Goal: Navigation & Orientation: Find specific page/section

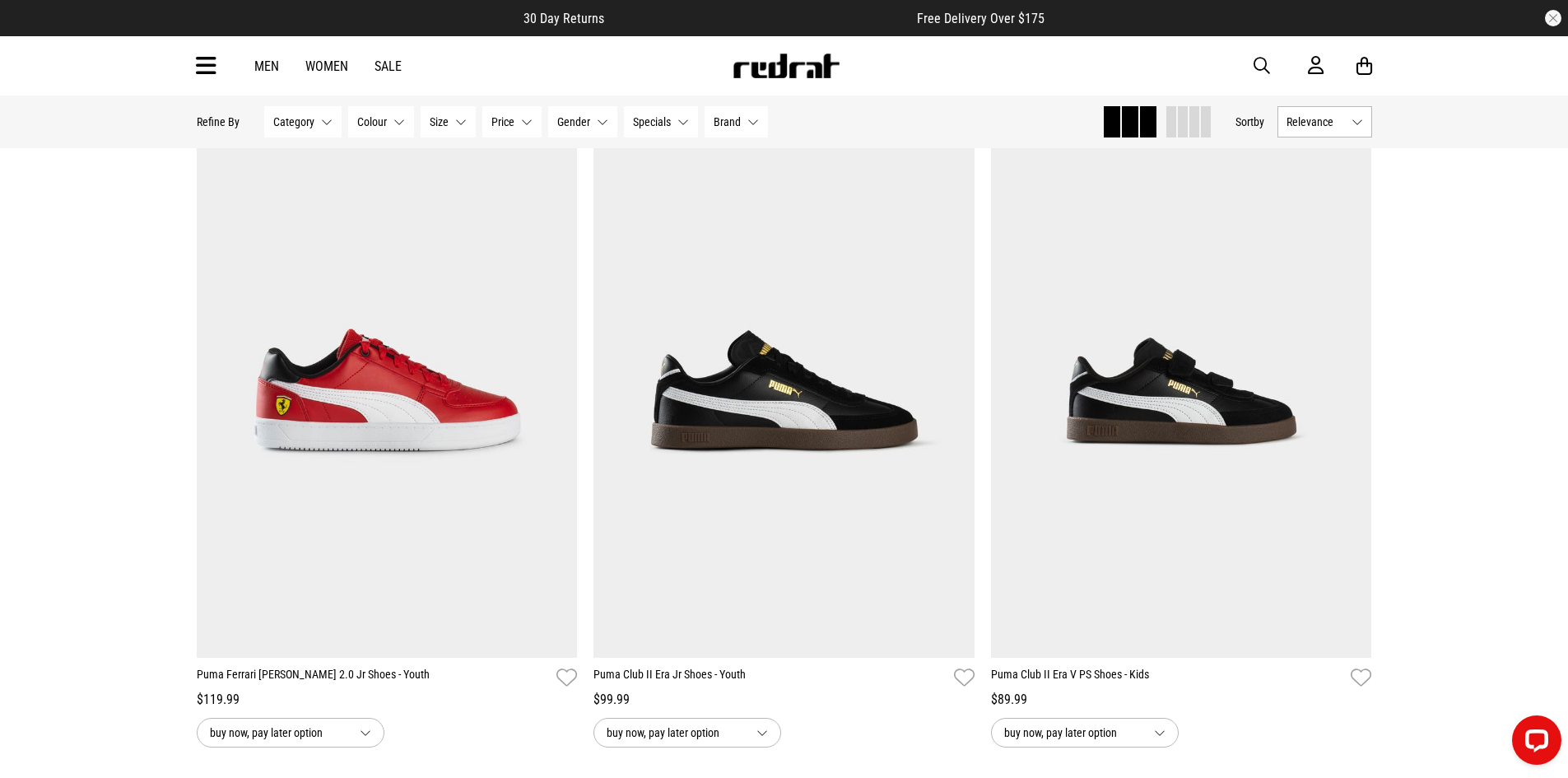
scroll to position [165, 0]
click at [326, 115] on button "Category None selected" at bounding box center [302, 122] width 77 height 31
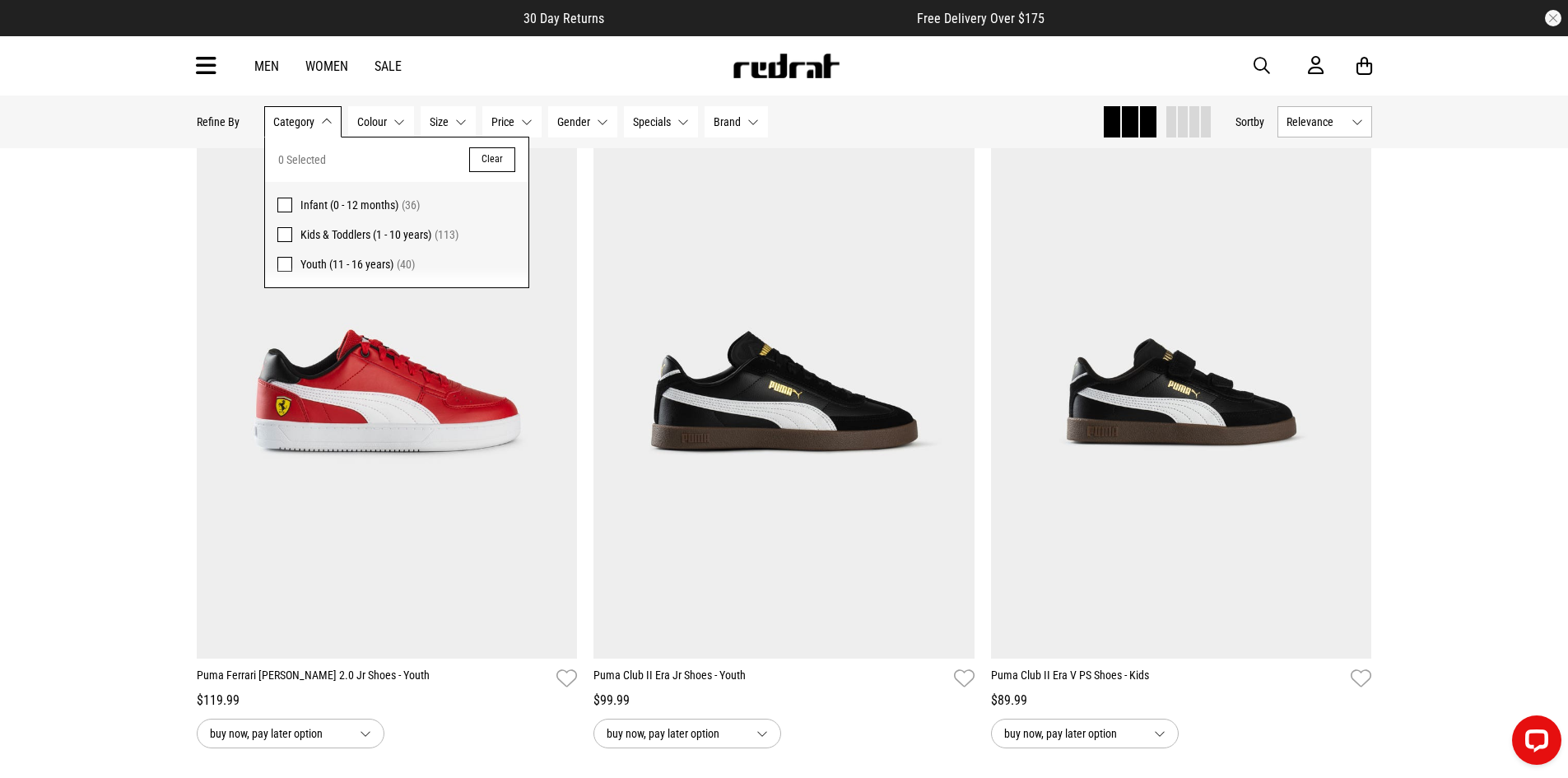
click at [288, 267] on span at bounding box center [284, 263] width 15 height 15
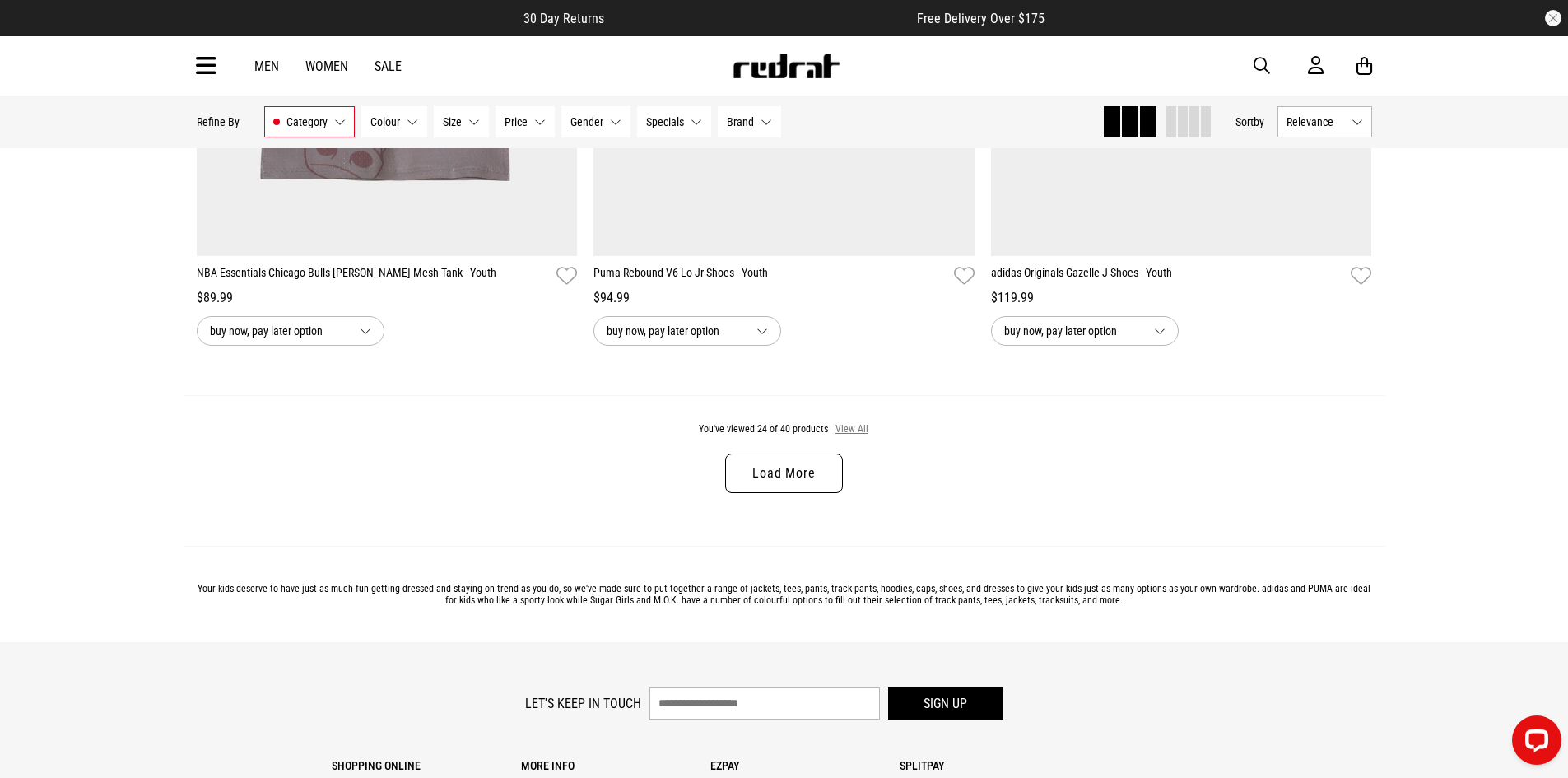
scroll to position [5180, 0]
click at [854, 438] on button "View All" at bounding box center [852, 430] width 35 height 15
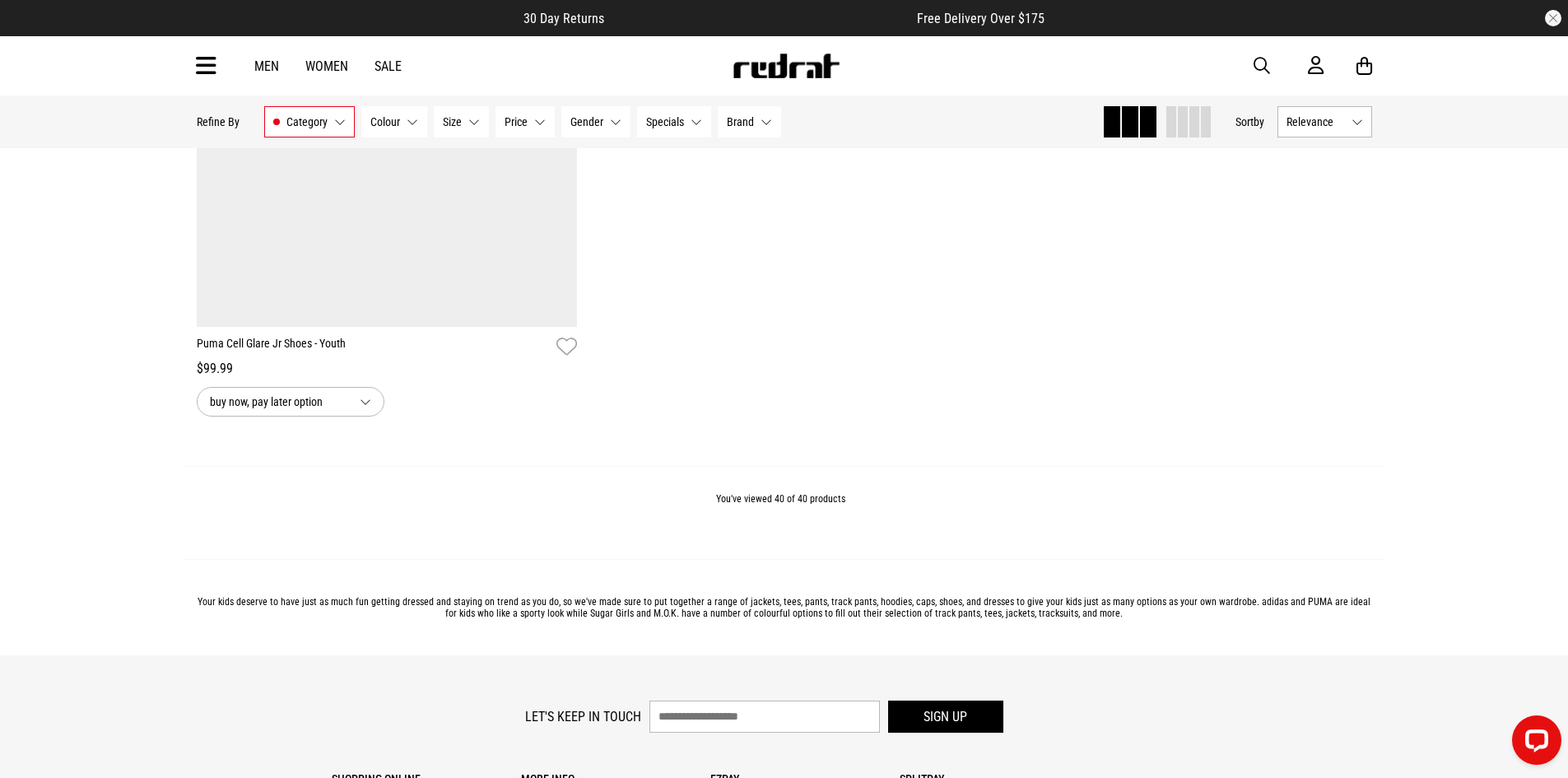
scroll to position [9047, 0]
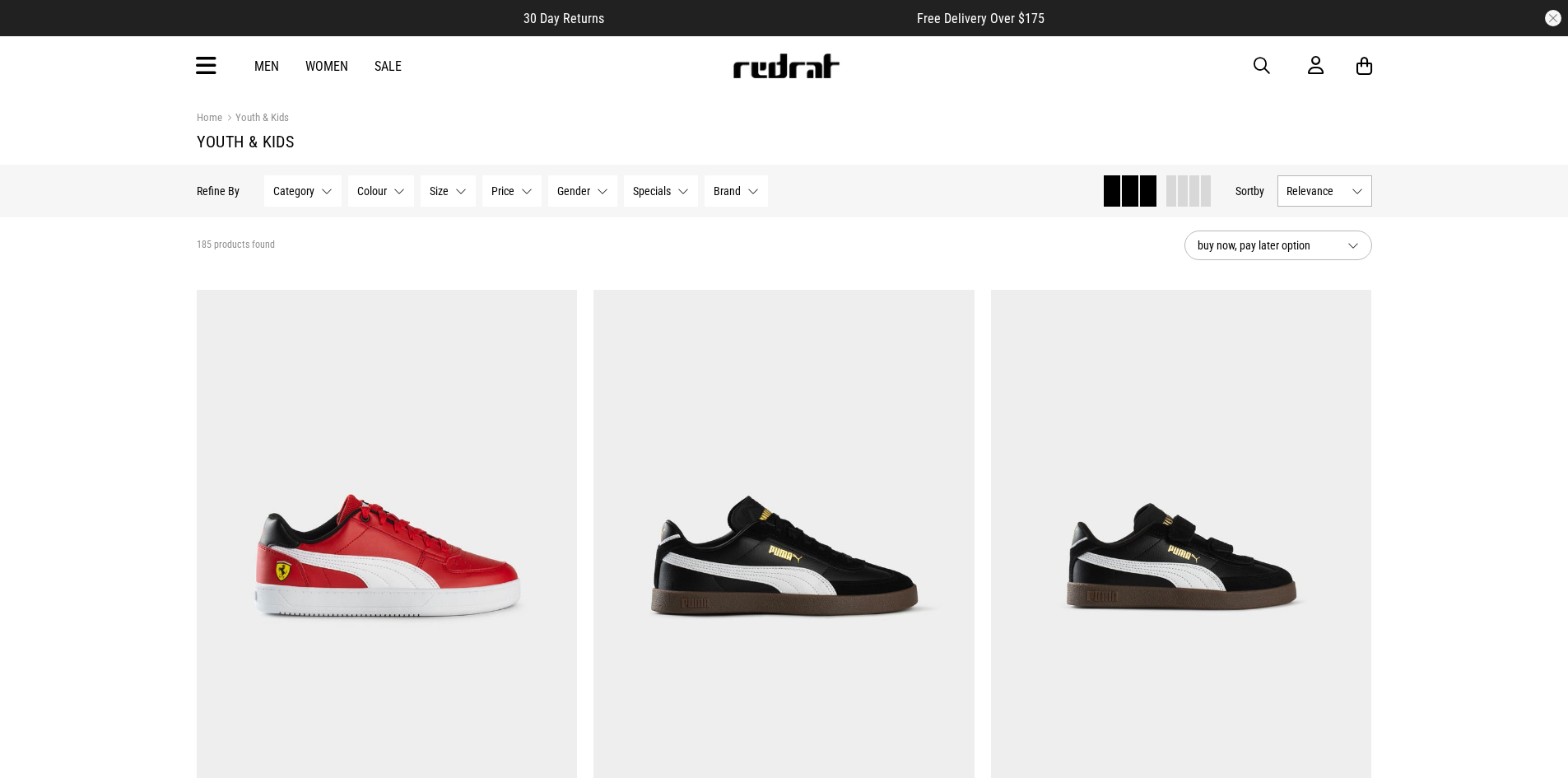
click at [454, 198] on button "Size None selected" at bounding box center [448, 191] width 55 height 31
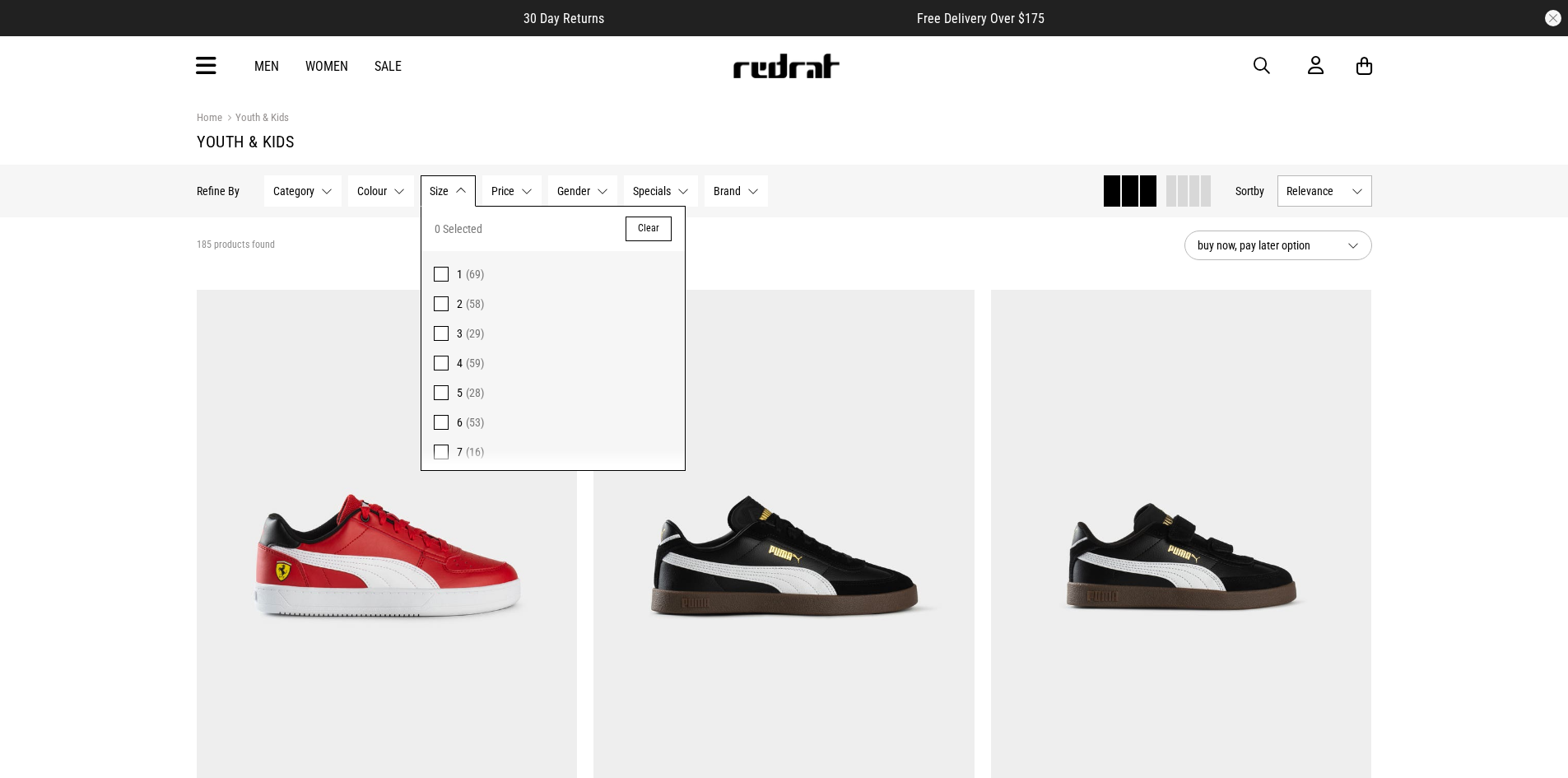
click at [454, 198] on button "Size None selected" at bounding box center [448, 191] width 55 height 31
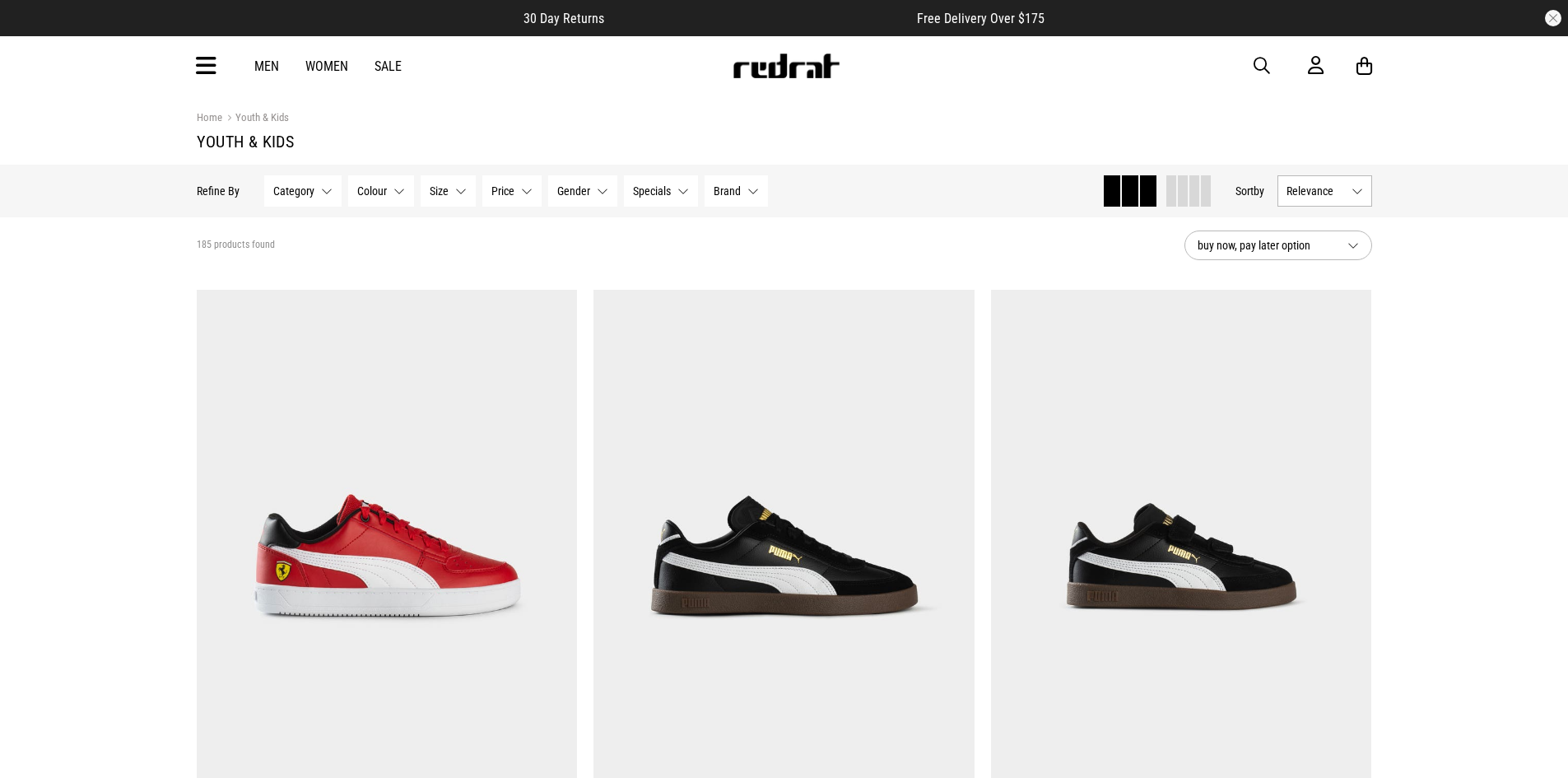
click at [308, 194] on span "Category" at bounding box center [294, 191] width 42 height 13
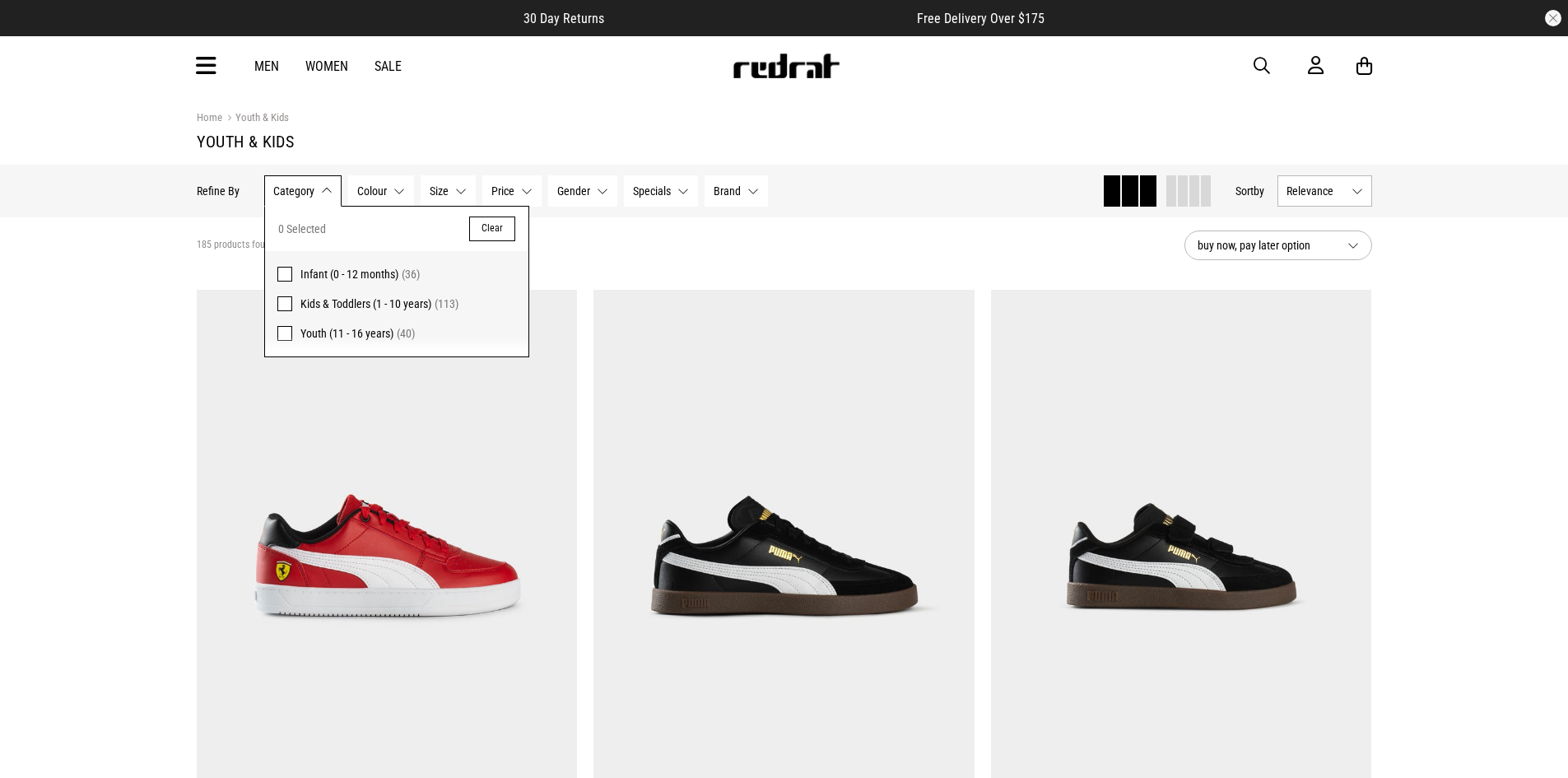
click at [292, 339] on label "Youth (11 - 16 years) (40)" at bounding box center [397, 338] width 263 height 38
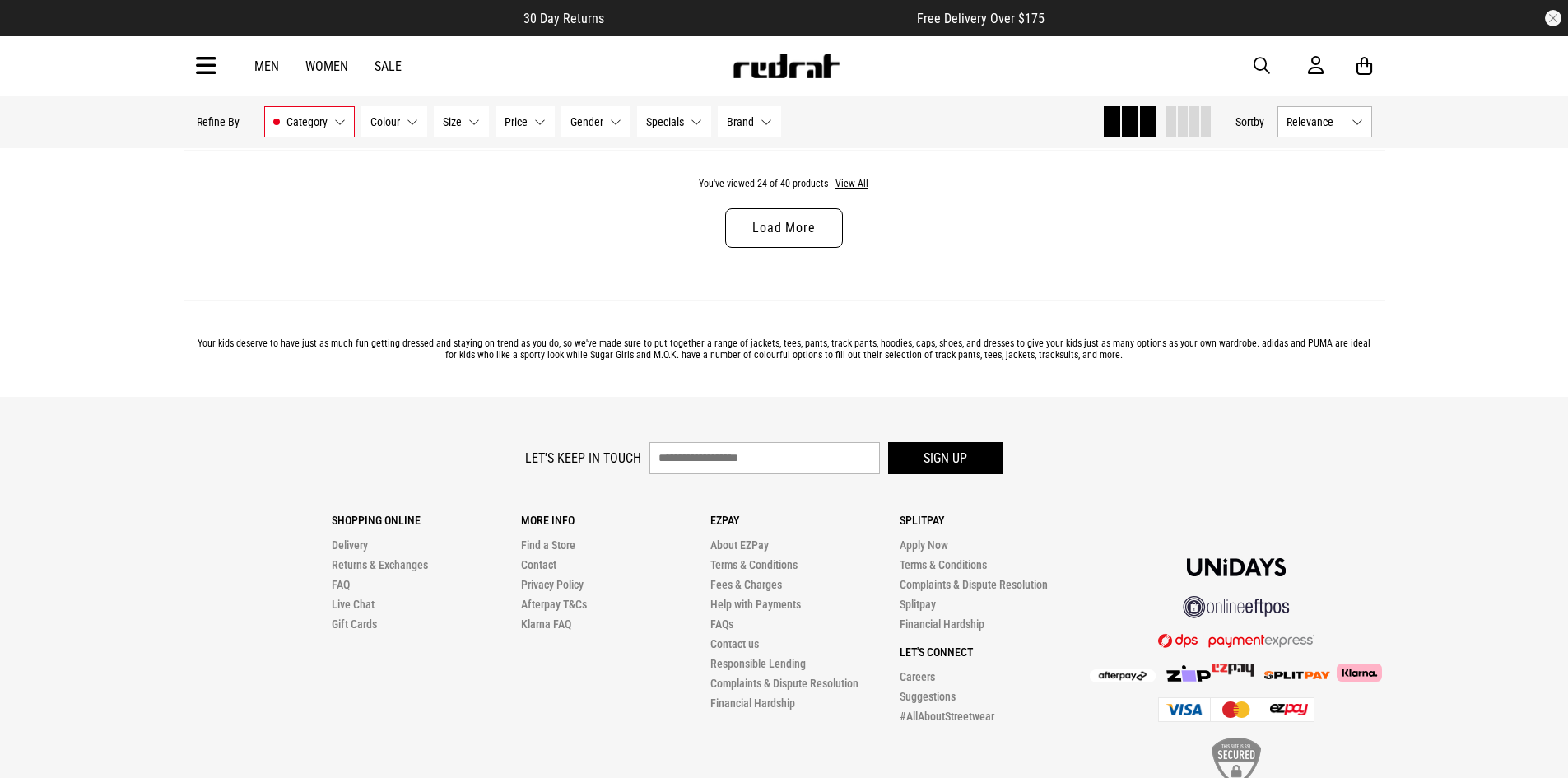
scroll to position [5504, 0]
